Goal: Task Accomplishment & Management: Use online tool/utility

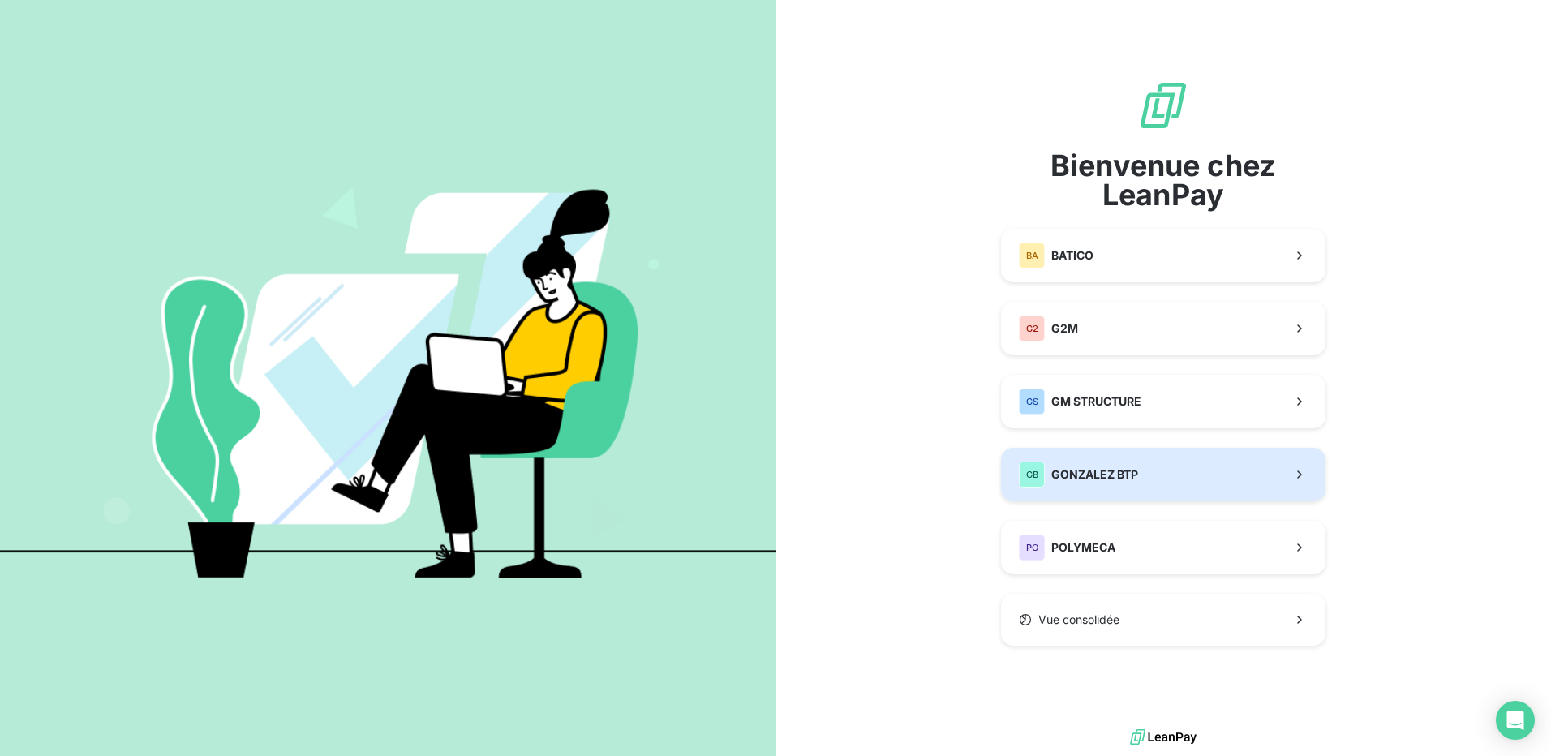
click at [1102, 478] on span "GONZALEZ BTP" at bounding box center [1094, 474] width 87 height 16
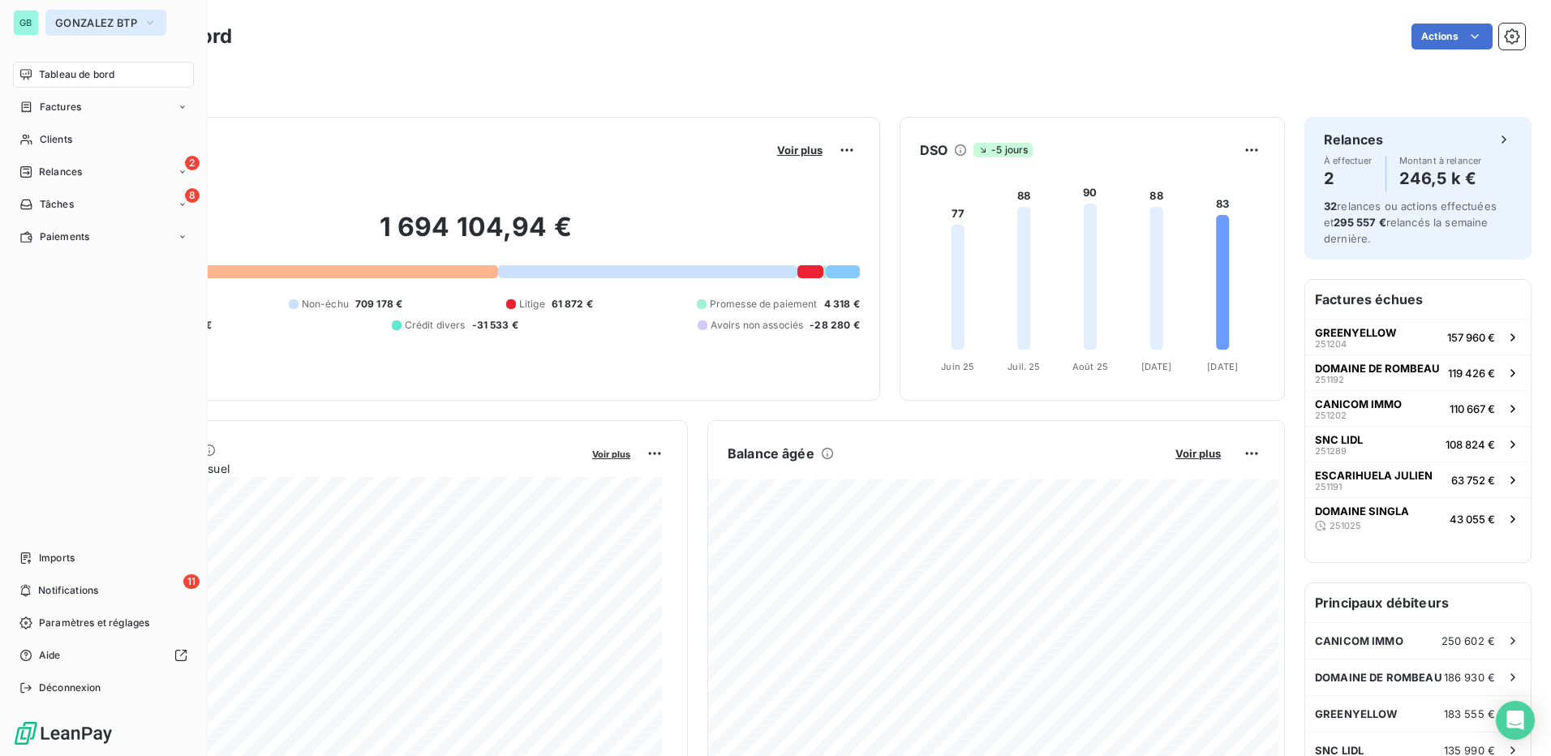
click at [46, 23] on button "GONZALEZ BTP" at bounding box center [105, 23] width 121 height 26
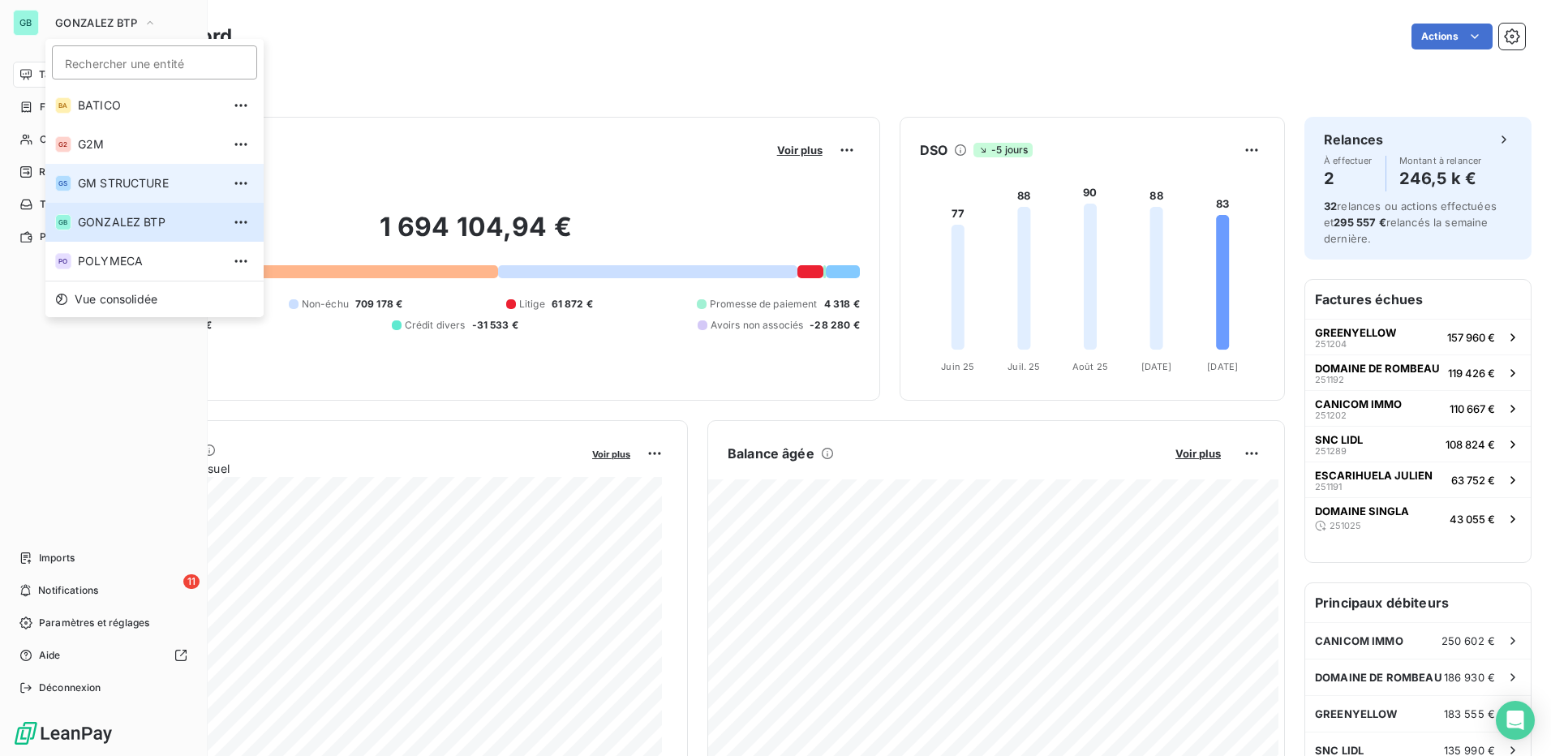
click at [106, 182] on span "GM STRUCTURE" at bounding box center [150, 183] width 144 height 16
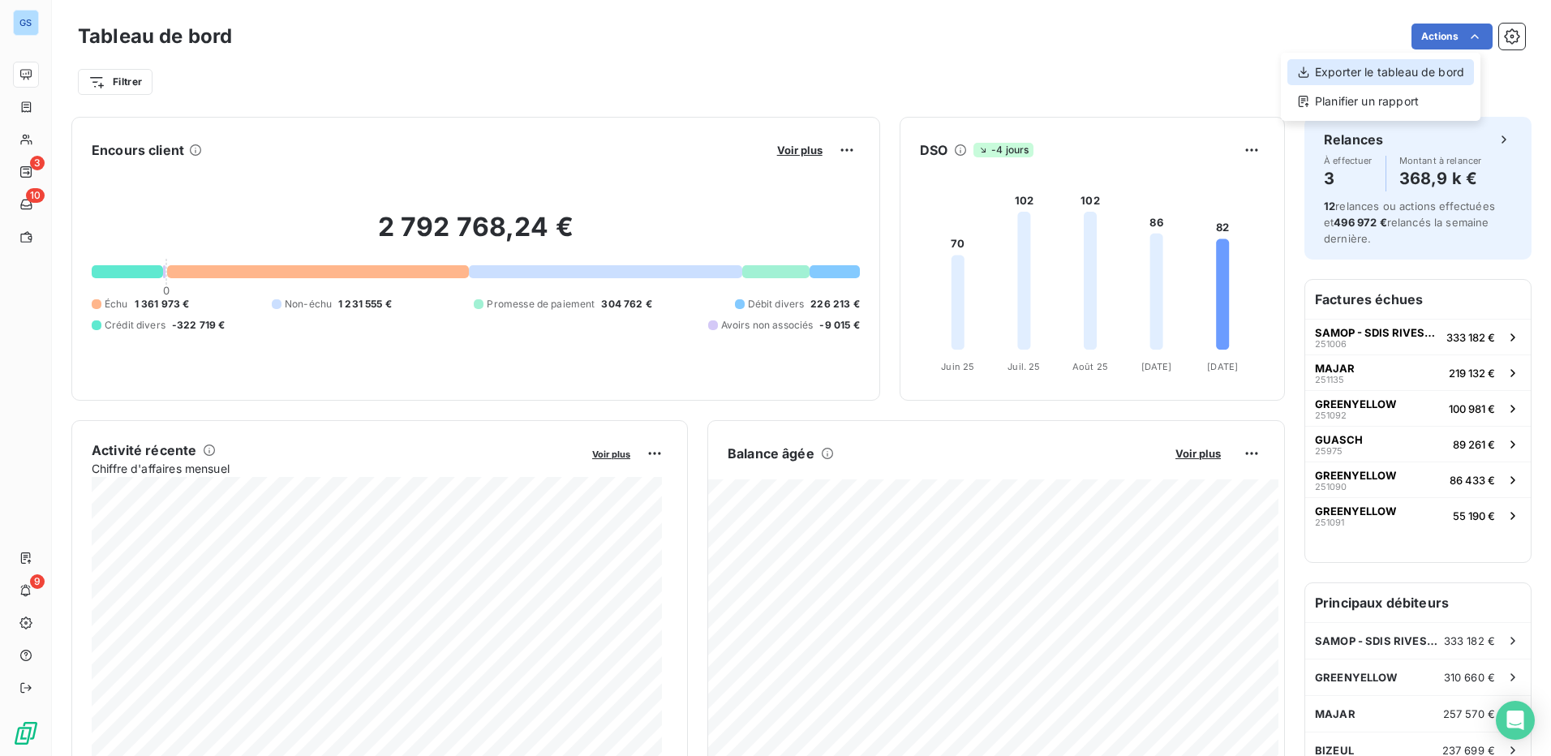
click at [1353, 71] on div "Exporter le tableau de bord" at bounding box center [1380, 72] width 187 height 26
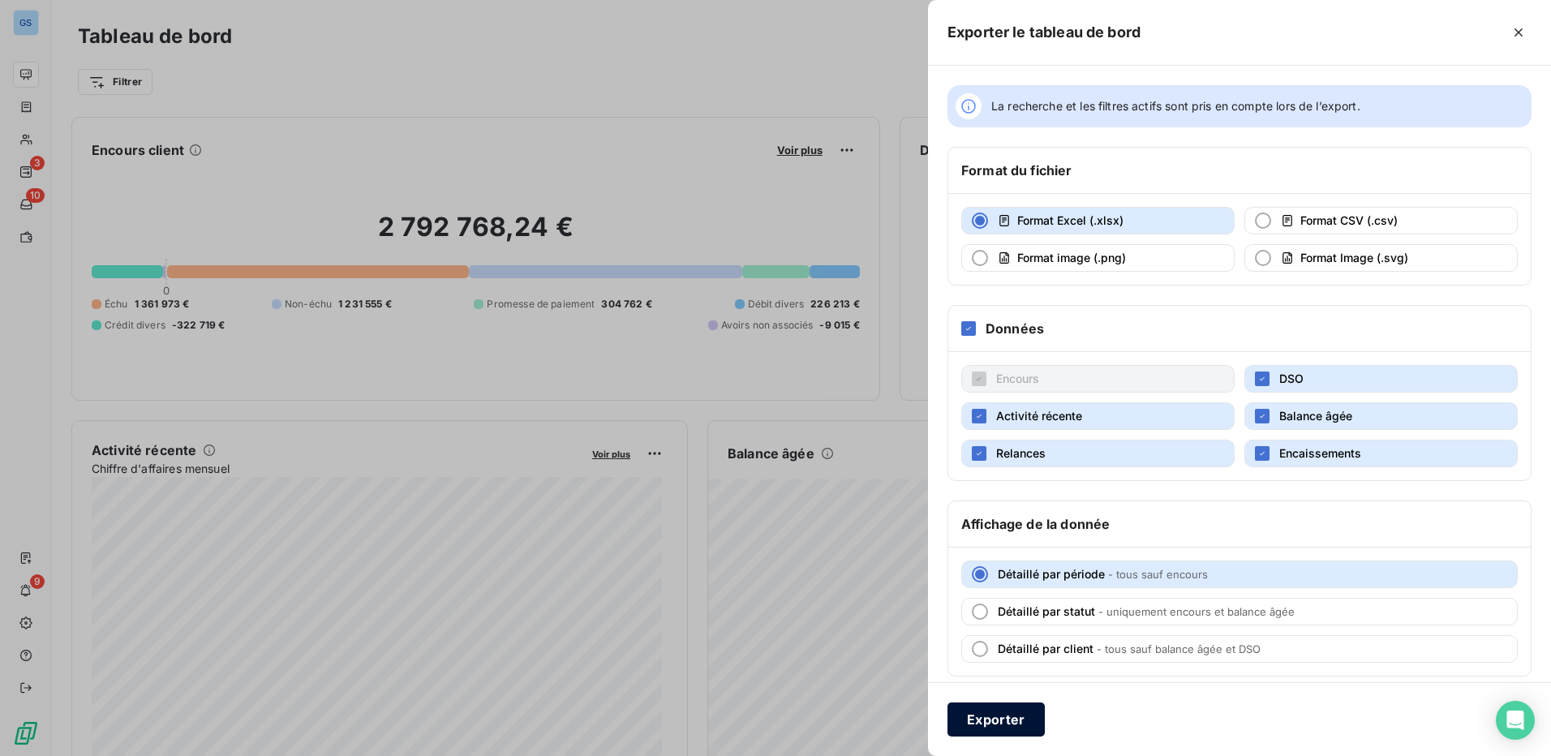
click at [998, 717] on button "Exporter" at bounding box center [995, 719] width 97 height 34
